Goal: Navigation & Orientation: Go to known website

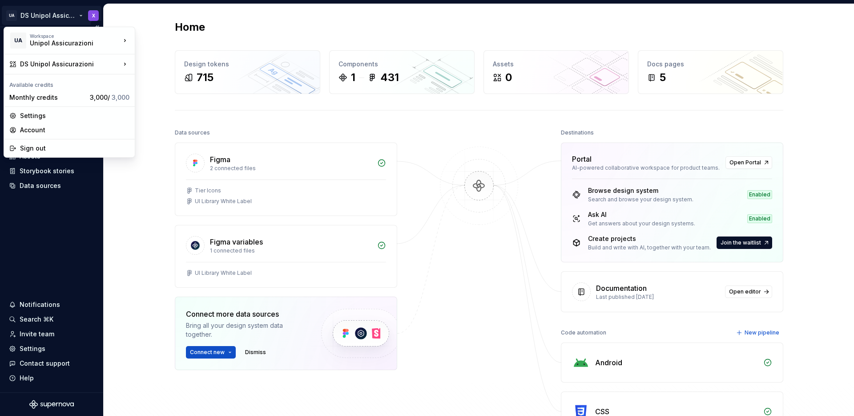
click at [62, 17] on html "UA DS Unipol Assicurazioni X Home Documentation Analytics Code automation Desig…" at bounding box center [427, 208] width 854 height 416
click at [63, 16] on html "UA DS Unipol Assicurazioni X Home Documentation Analytics Code automation Desig…" at bounding box center [427, 208] width 854 height 416
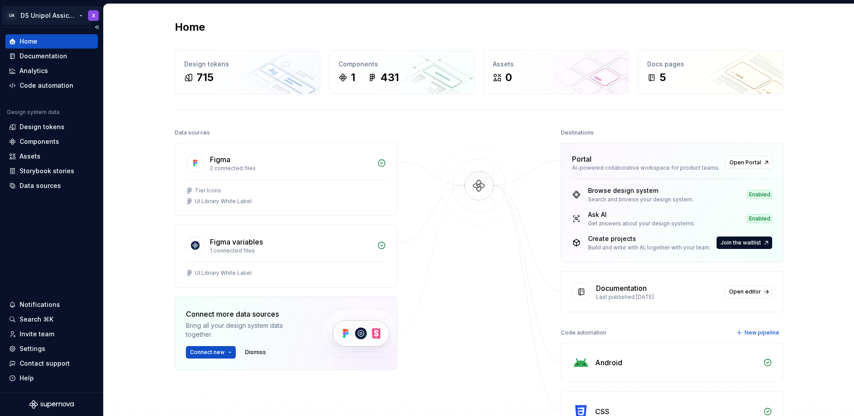
click at [93, 14] on html "UA DS Unipol Assicurazioni X Home Documentation Analytics Code automation Desig…" at bounding box center [427, 208] width 854 height 416
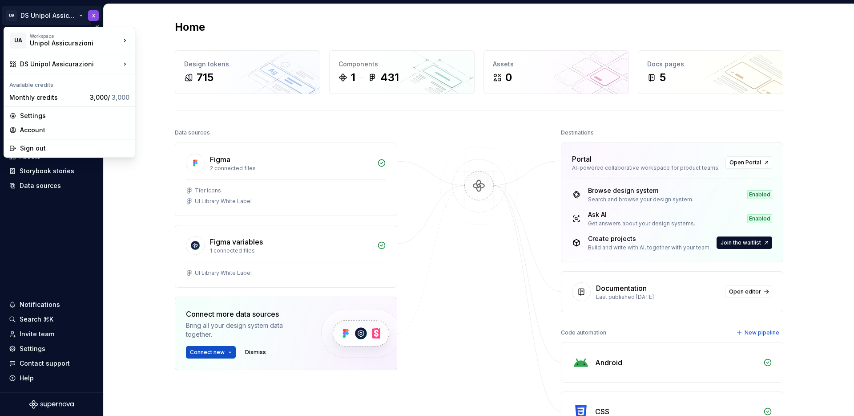
click at [76, 18] on html "UA DS Unipol Assicurazioni X Home Documentation Analytics Code automation Desig…" at bounding box center [427, 208] width 854 height 416
click at [83, 16] on html "UA DS Unipol Assicurazioni X Home Documentation Analytics Code automation Desig…" at bounding box center [427, 208] width 854 height 416
click at [158, 38] on div "Unipol" at bounding box center [182, 38] width 64 height 9
